Goal: Information Seeking & Learning: Learn about a topic

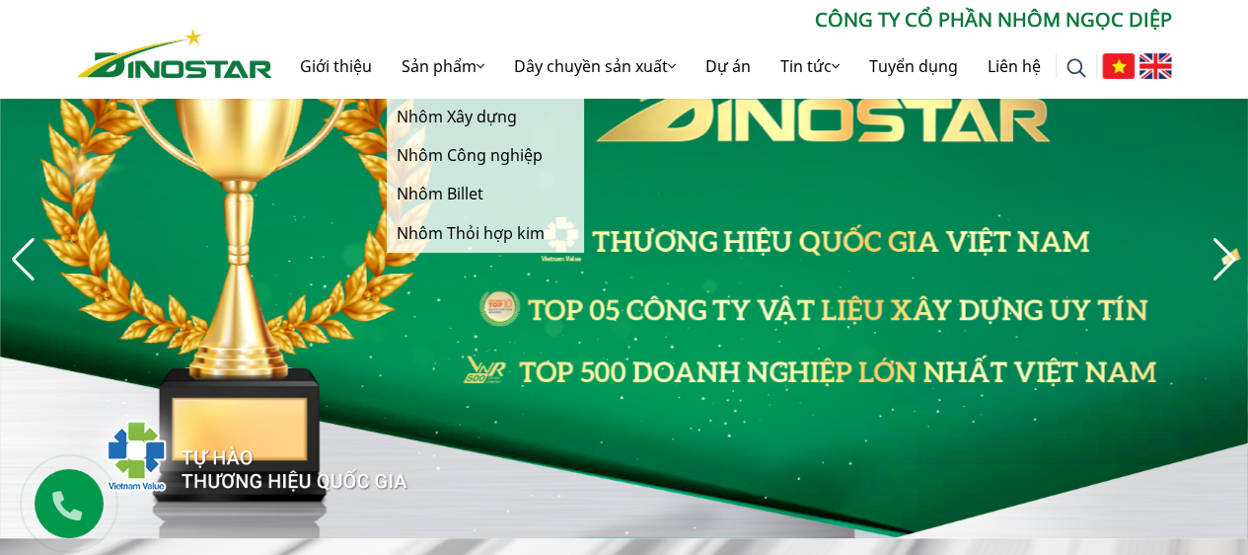
click at [463, 234] on link "Nhôm Thỏi hợp kim" at bounding box center [485, 233] width 197 height 38
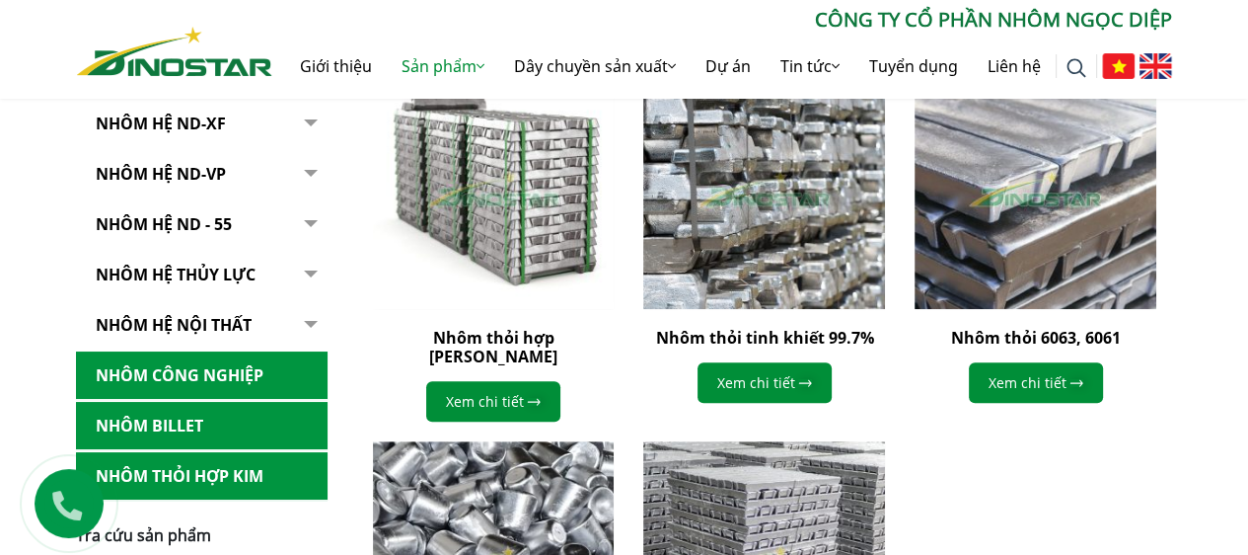
scroll to position [592, 0]
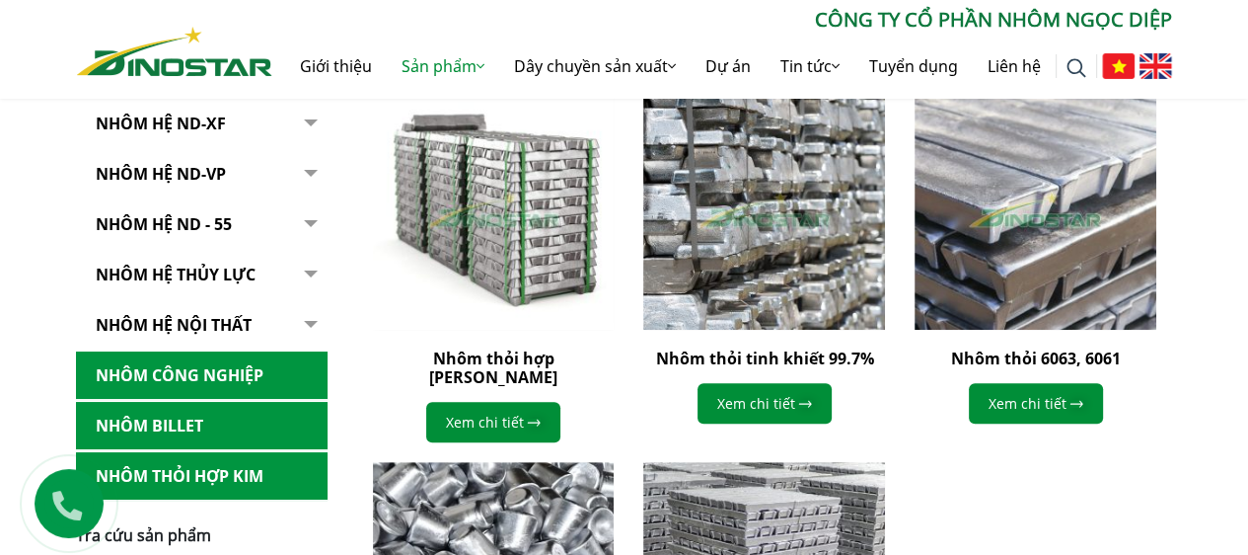
click at [795, 131] on img at bounding box center [764, 209] width 242 height 242
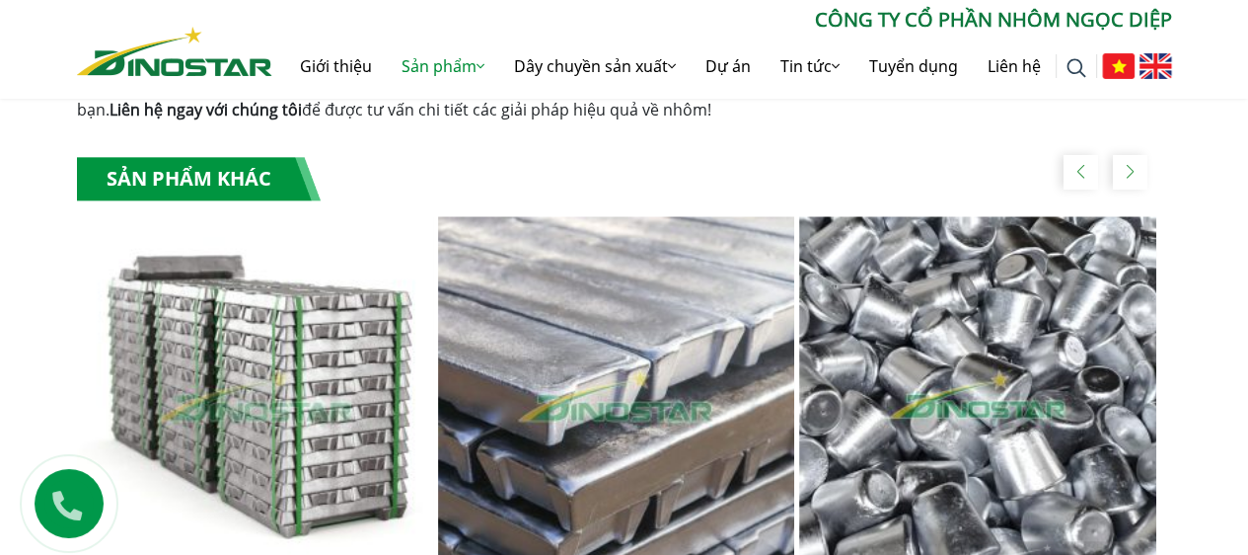
scroll to position [2072, 0]
